Goal: Navigation & Orientation: Understand site structure

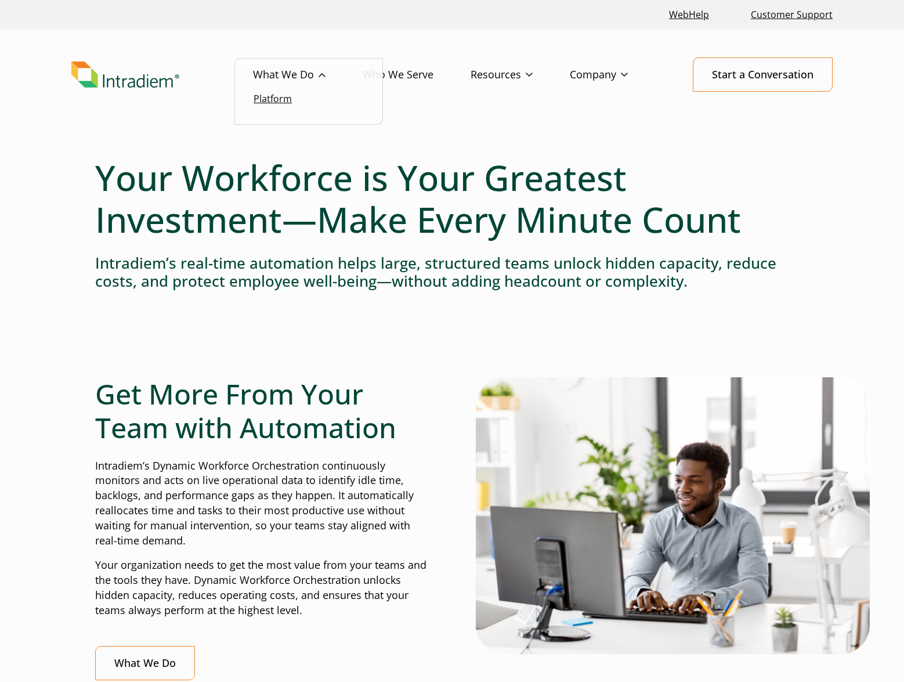
click at [284, 94] on link "Platform" at bounding box center [272, 98] width 38 height 13
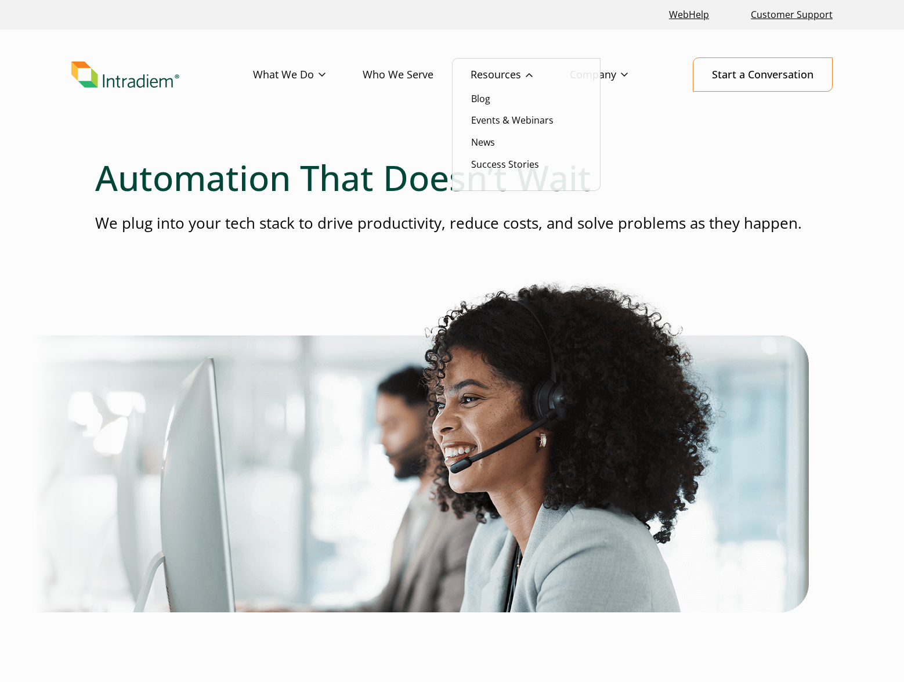
click at [482, 75] on link "Resources" at bounding box center [519, 75] width 99 height 34
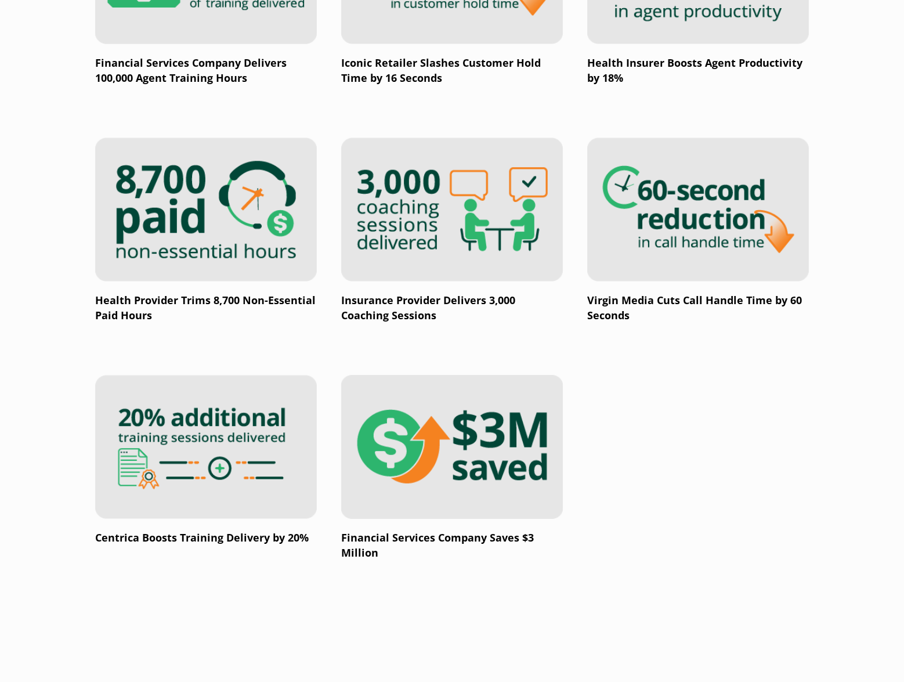
scroll to position [2000, 0]
